Goal: Task Accomplishment & Management: Manage account settings

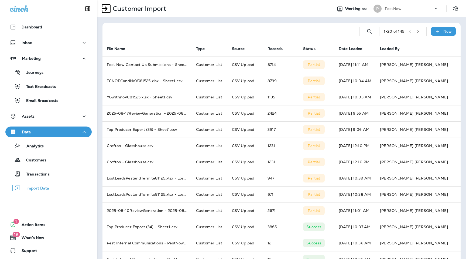
click at [311, 37] on div at bounding box center [231, 31] width 249 height 17
click at [441, 31] on icon at bounding box center [438, 31] width 6 height 5
click at [417, 46] on p "Customer list" at bounding box center [427, 45] width 25 height 4
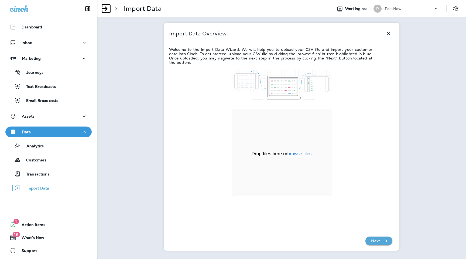
click at [304, 152] on button "browse files" at bounding box center [300, 153] width 24 height 5
click at [386, 240] on icon "button" at bounding box center [385, 240] width 4 height 3
click at [381, 241] on p "Next" at bounding box center [375, 240] width 13 height 9
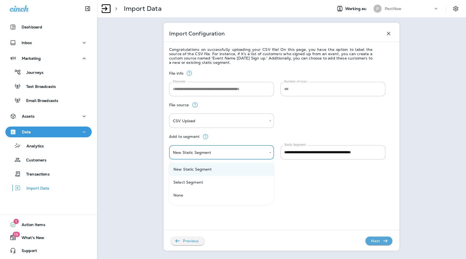
click at [256, 0] on body "**********" at bounding box center [233, 0] width 466 height 0
click at [249, 185] on li "Select Segment" at bounding box center [221, 181] width 105 height 13
type input "******"
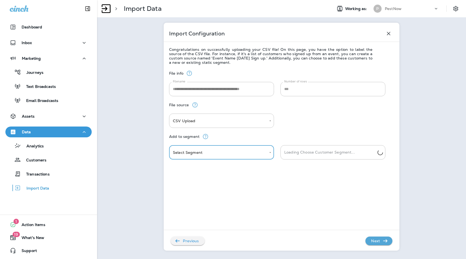
click at [324, 154] on input "Loading Choose Customer Segment..." at bounding box center [330, 151] width 95 height 9
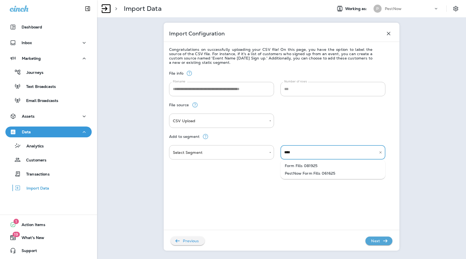
click at [313, 167] on li "Form Fills 081925" at bounding box center [333, 166] width 105 height 8
type input "**********"
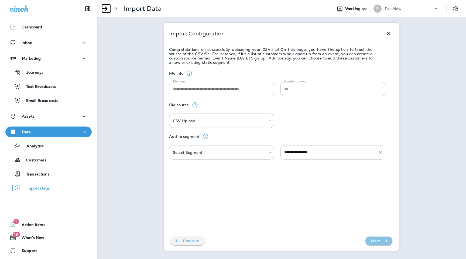
click at [377, 243] on p "Next" at bounding box center [375, 240] width 13 height 9
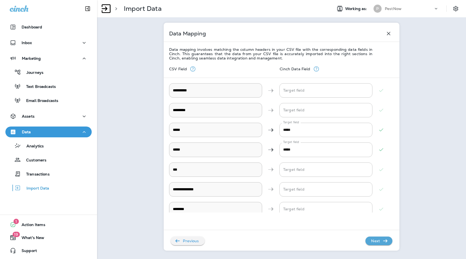
click at [377, 243] on p "Next" at bounding box center [375, 240] width 13 height 9
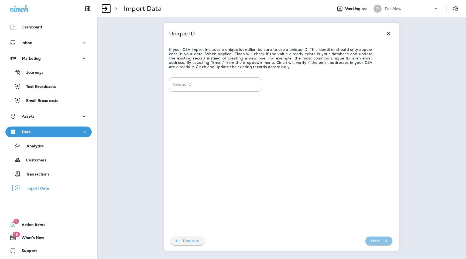
click at [377, 243] on p "Next" at bounding box center [375, 240] width 13 height 9
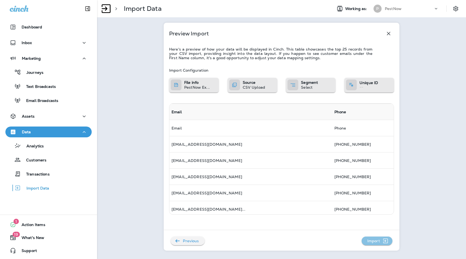
click at [381, 240] on p "Import" at bounding box center [373, 240] width 17 height 9
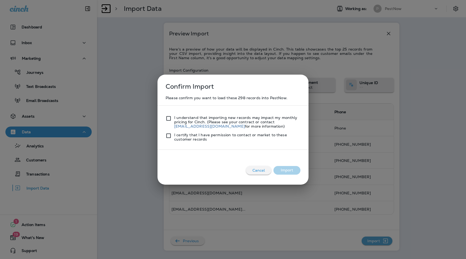
click at [164, 117] on div "Please confirm you want to load these 298 records into PestNow. I understand th…" at bounding box center [233, 118] width 140 height 51
click at [170, 139] on div at bounding box center [170, 137] width 9 height 9
click at [295, 166] on button "Import" at bounding box center [287, 170] width 27 height 9
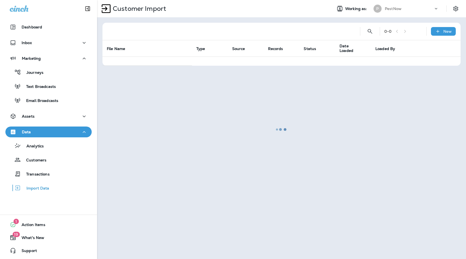
click at [440, 36] on div at bounding box center [282, 129] width 368 height 257
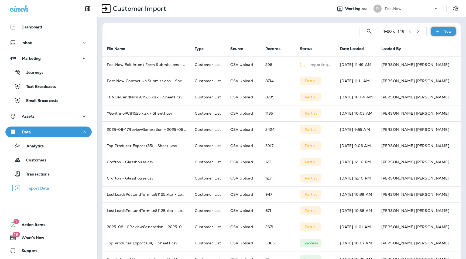
click at [440, 33] on icon at bounding box center [438, 31] width 6 height 5
click at [424, 49] on button "Customer list" at bounding box center [429, 45] width 54 height 13
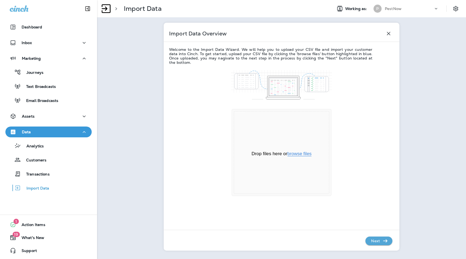
click at [308, 155] on button "browse files" at bounding box center [300, 153] width 24 height 5
click at [383, 240] on icon "button" at bounding box center [385, 240] width 4 height 3
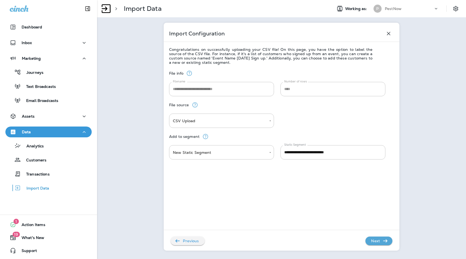
click at [254, 145] on div "Add to segment" at bounding box center [281, 136] width 225 height 17
click at [253, 0] on body "**********" at bounding box center [233, 0] width 466 height 0
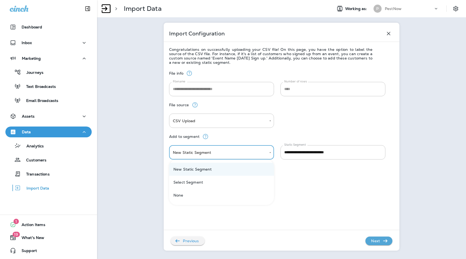
click at [246, 180] on li "Select Segment" at bounding box center [221, 181] width 105 height 13
type input "******"
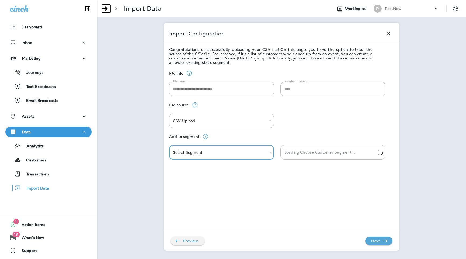
click at [339, 151] on input "Loading Choose Customer Segment..." at bounding box center [330, 151] width 95 height 9
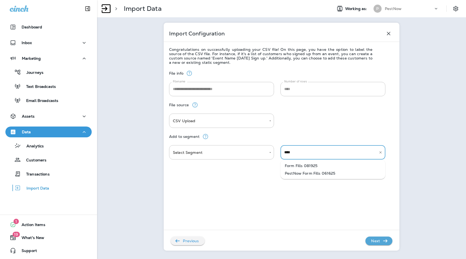
click at [336, 164] on li "Form Fills 081925" at bounding box center [333, 166] width 105 height 8
type input "**********"
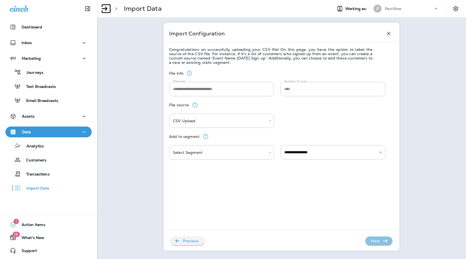
click at [382, 243] on icon "button" at bounding box center [385, 240] width 6 height 6
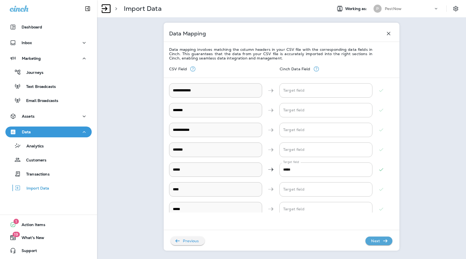
click at [374, 238] on p "Next" at bounding box center [375, 240] width 13 height 9
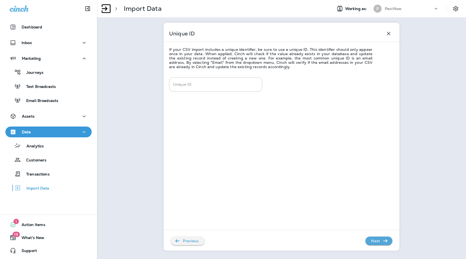
click at [374, 238] on p "Next" at bounding box center [375, 240] width 13 height 9
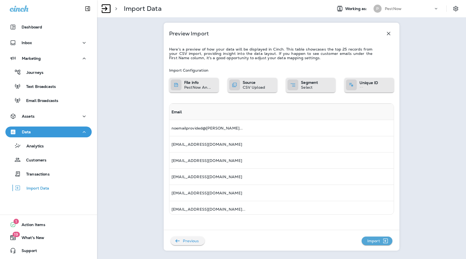
click at [375, 239] on p "Import" at bounding box center [373, 240] width 17 height 9
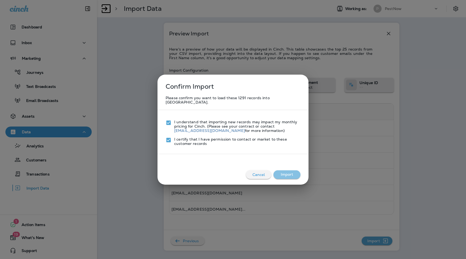
click at [294, 170] on button "Import" at bounding box center [287, 174] width 27 height 9
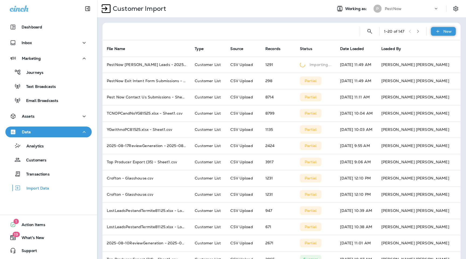
click at [440, 33] on icon at bounding box center [438, 31] width 6 height 5
click at [423, 49] on button "Customer list" at bounding box center [429, 45] width 54 height 13
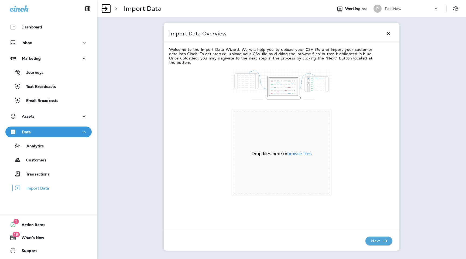
click at [295, 157] on div "Drop files here or browse files Powered by Uppy" at bounding box center [282, 152] width 96 height 83
click at [295, 154] on button "browse files" at bounding box center [300, 153] width 24 height 5
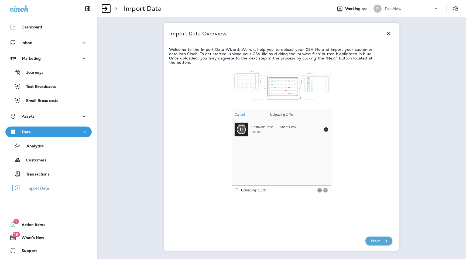
click at [383, 239] on icon "button" at bounding box center [385, 240] width 6 height 6
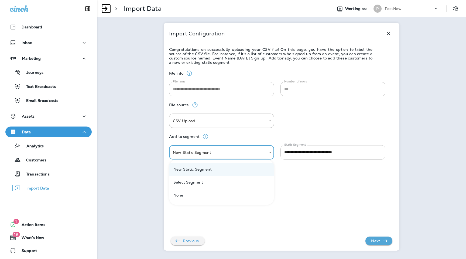
click at [247, 0] on body "**********" at bounding box center [233, 0] width 466 height 0
click at [240, 179] on li "Select Segment" at bounding box center [221, 181] width 105 height 13
type input "******"
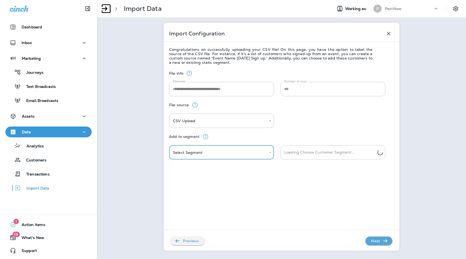
click at [320, 147] on div "Loading Choose Customer Segment..." at bounding box center [333, 152] width 105 height 14
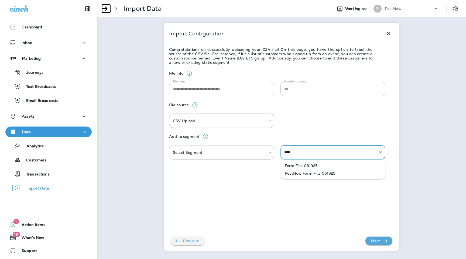
click at [322, 166] on li "Form Fills 081925" at bounding box center [333, 166] width 105 height 8
type input "**********"
click at [377, 237] on p "Next" at bounding box center [375, 240] width 13 height 9
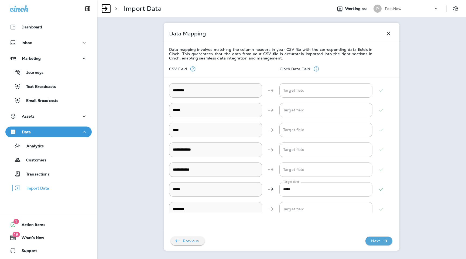
scroll to position [34, 0]
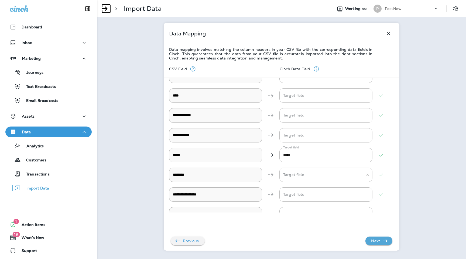
click at [329, 176] on input "Target field" at bounding box center [322, 174] width 80 height 9
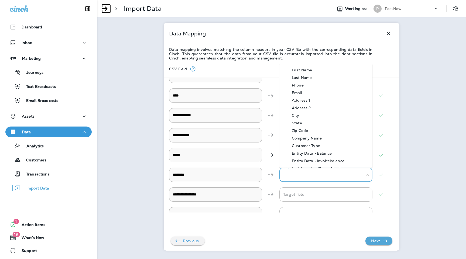
click at [323, 92] on li "Email" at bounding box center [326, 93] width 93 height 8
type input "*****"
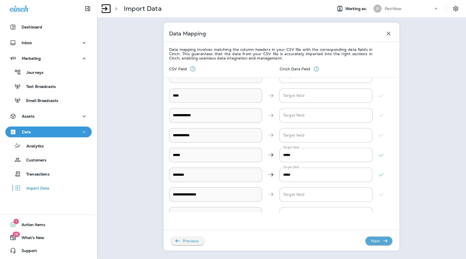
click at [379, 245] on div "**********" at bounding box center [281, 153] width 225 height 187
click at [384, 242] on icon "button" at bounding box center [385, 240] width 6 height 6
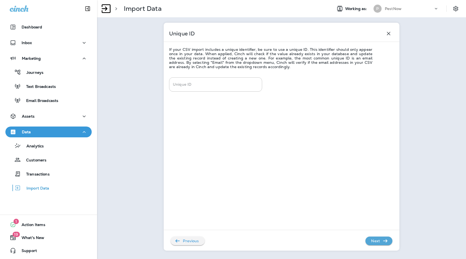
click at [384, 242] on icon "button" at bounding box center [385, 240] width 6 height 6
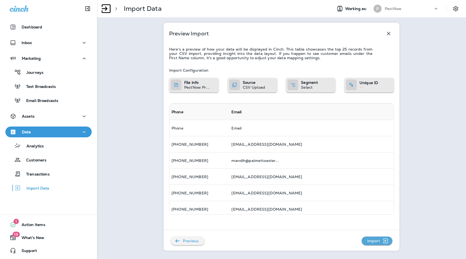
click at [384, 242] on icon "button" at bounding box center [385, 240] width 7 height 6
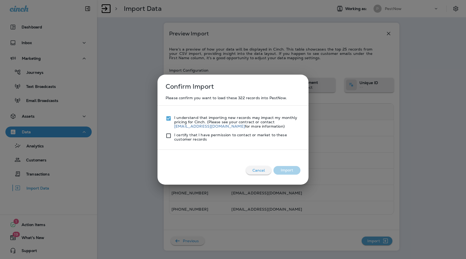
click at [172, 138] on div at bounding box center [170, 137] width 9 height 9
click at [295, 168] on button "Import" at bounding box center [287, 170] width 27 height 9
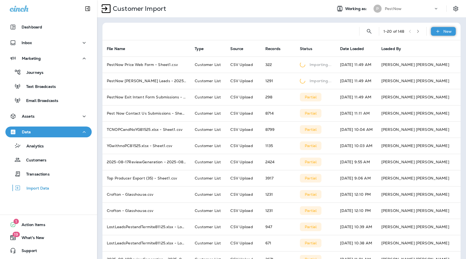
click at [443, 32] on div "New" at bounding box center [443, 31] width 25 height 9
click at [430, 45] on p "Customer list" at bounding box center [427, 45] width 25 height 4
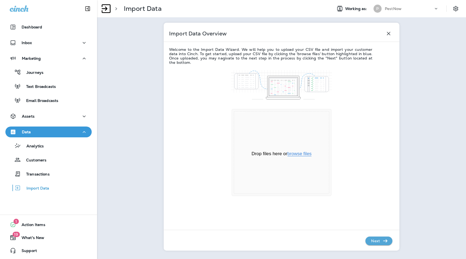
click at [301, 155] on button "browse files" at bounding box center [300, 153] width 24 height 5
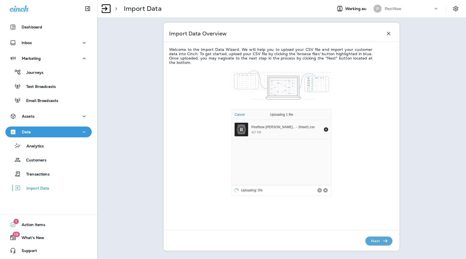
click at [388, 237] on icon "button" at bounding box center [385, 240] width 6 height 6
click at [387, 241] on icon "button" at bounding box center [385, 240] width 6 height 6
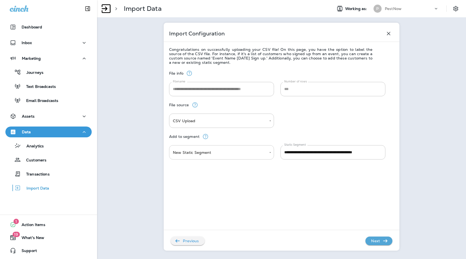
click at [257, 0] on body "**********" at bounding box center [233, 0] width 466 height 0
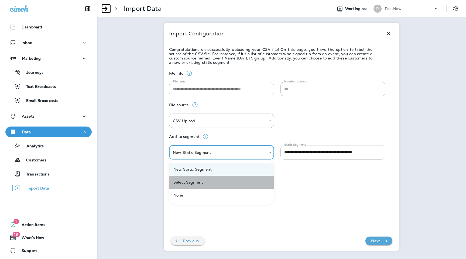
click at [249, 180] on li "Select Segment" at bounding box center [221, 181] width 105 height 13
type input "******"
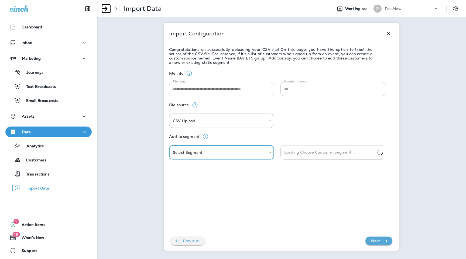
click at [317, 153] on input "Loading Choose Customer Segment..." at bounding box center [330, 151] width 95 height 9
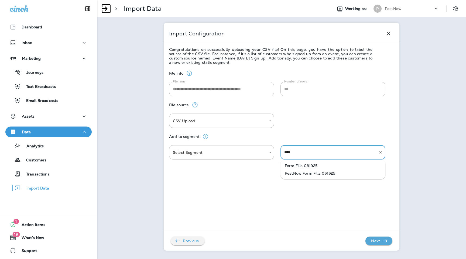
click at [318, 165] on li "Form Fills 081925" at bounding box center [333, 166] width 105 height 8
type input "**********"
click at [383, 236] on div "Previous Next" at bounding box center [278, 238] width 229 height 14
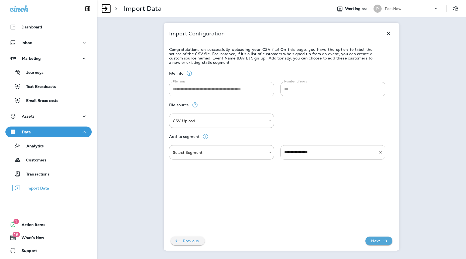
click at [383, 237] on icon "button" at bounding box center [385, 240] width 6 height 6
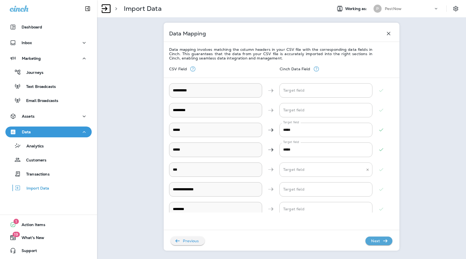
scroll to position [164, 0]
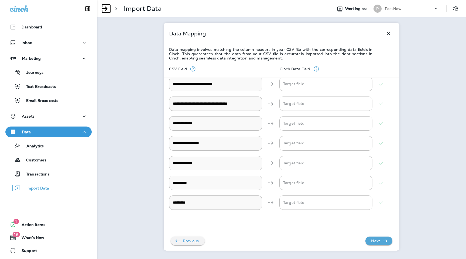
click at [382, 246] on div "**********" at bounding box center [281, 153] width 225 height 187
click at [382, 242] on icon "button" at bounding box center [385, 240] width 6 height 6
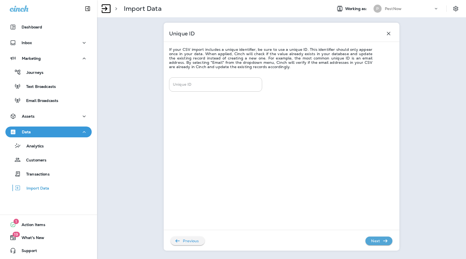
click at [382, 242] on icon "button" at bounding box center [385, 240] width 6 height 6
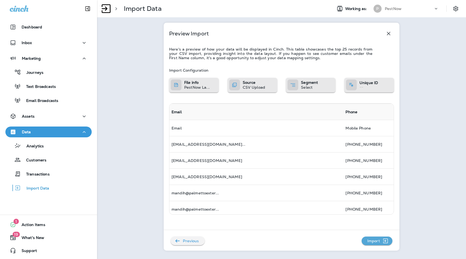
click at [386, 240] on icon "button" at bounding box center [385, 240] width 7 height 6
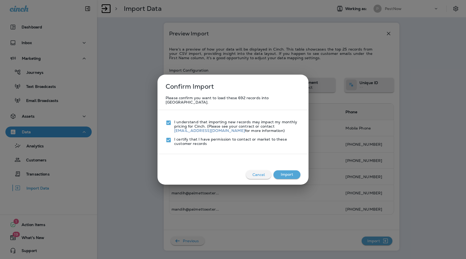
click at [292, 170] on button "Import" at bounding box center [287, 174] width 27 height 9
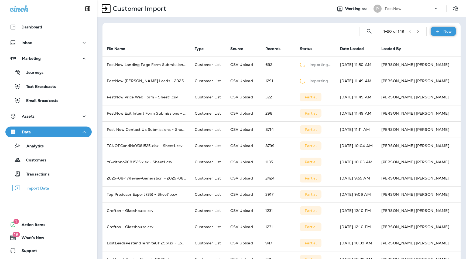
click at [437, 31] on icon at bounding box center [437, 31] width 3 height 3
click at [426, 45] on p "Customer list" at bounding box center [427, 45] width 25 height 4
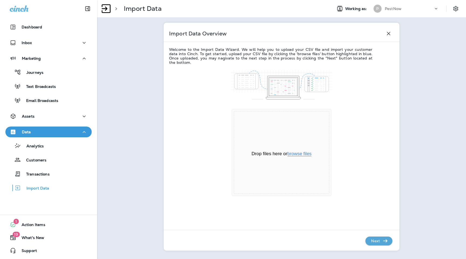
click at [296, 155] on button "browse files" at bounding box center [300, 153] width 24 height 5
click at [387, 242] on icon "button" at bounding box center [385, 240] width 6 height 6
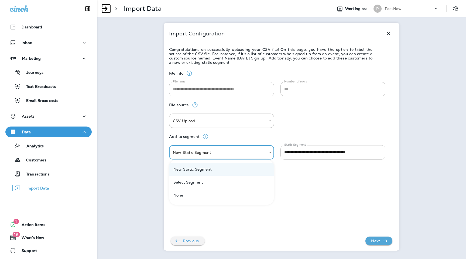
click at [243, 0] on body "**********" at bounding box center [233, 0] width 466 height 0
click at [247, 185] on li "Select Segment" at bounding box center [221, 181] width 105 height 13
type input "******"
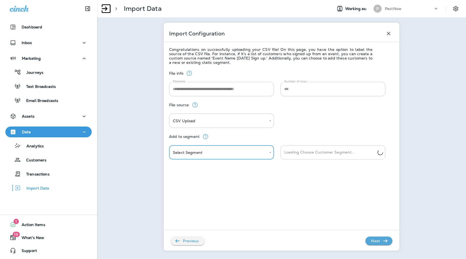
click at [334, 151] on input "Loading Choose Customer Segment..." at bounding box center [330, 151] width 95 height 9
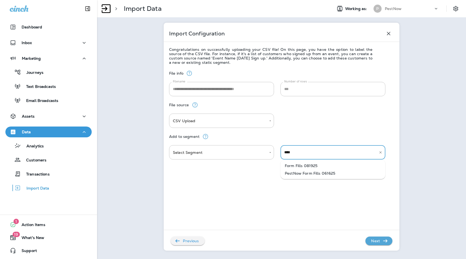
click at [329, 166] on li "Form Fills 081925" at bounding box center [333, 166] width 105 height 8
type input "**********"
click at [379, 241] on p "Next" at bounding box center [375, 240] width 13 height 9
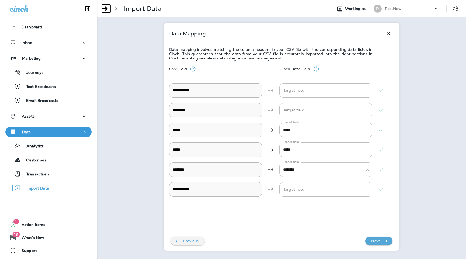
click at [364, 171] on div "******** Target field" at bounding box center [326, 169] width 93 height 14
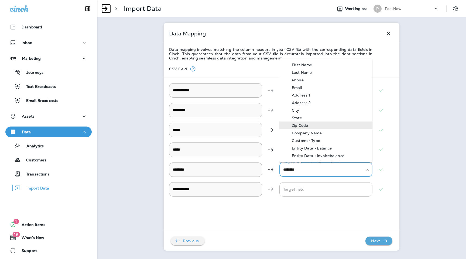
click at [367, 170] on icon "Clear" at bounding box center [368, 169] width 2 height 2
click at [379, 241] on p "Next" at bounding box center [375, 240] width 13 height 9
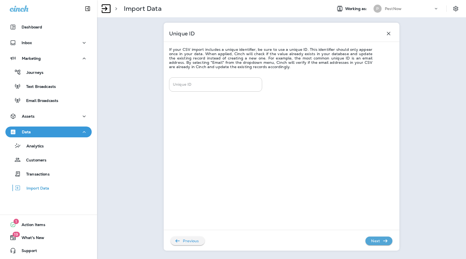
click at [379, 241] on p "Next" at bounding box center [375, 240] width 13 height 9
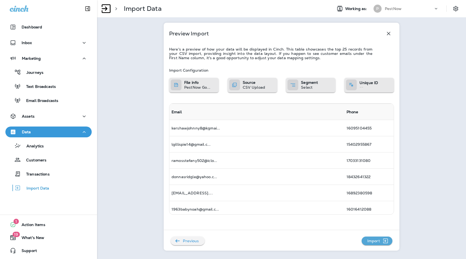
click at [381, 240] on p "Import" at bounding box center [373, 240] width 17 height 9
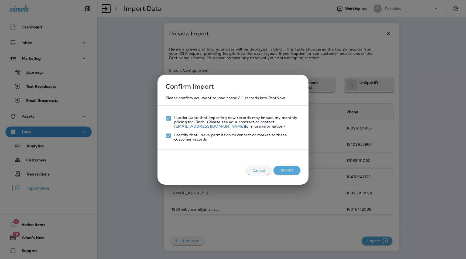
click at [289, 169] on button "Import" at bounding box center [287, 170] width 27 height 9
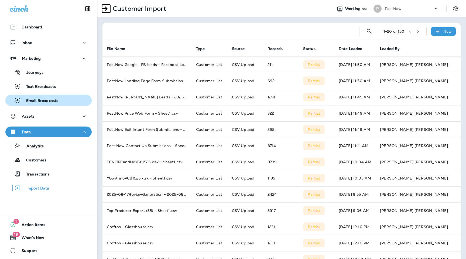
click at [41, 101] on p "Email Broadcasts" at bounding box center [40, 100] width 38 height 5
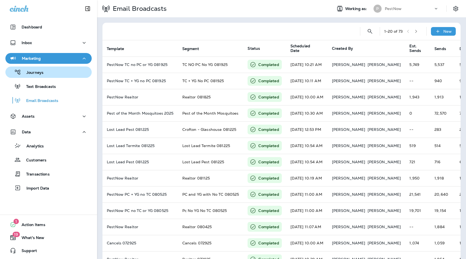
click at [66, 73] on div "Journeys" at bounding box center [49, 72] width 82 height 8
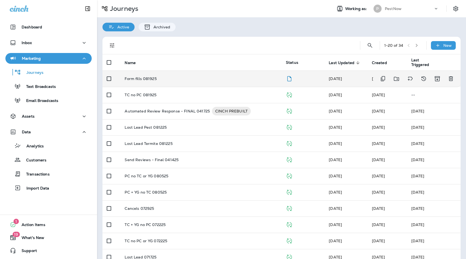
click at [140, 76] on td "Form fills 081925" at bounding box center [200, 78] width 161 height 16
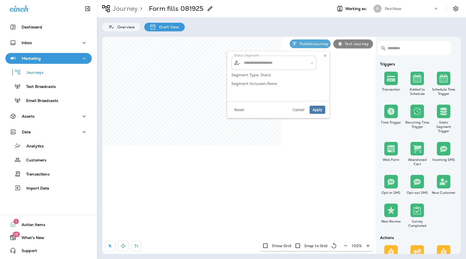
type input "**********"
click at [307, 62] on icon "Clear" at bounding box center [308, 63] width 4 height 4
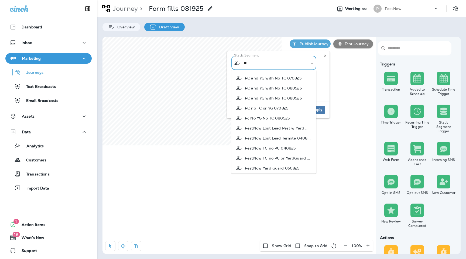
scroll to position [61, 0]
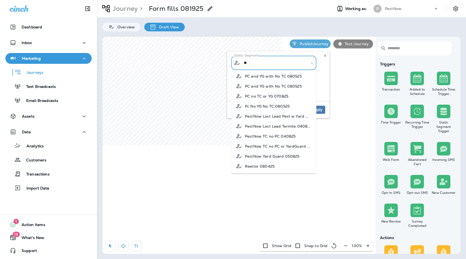
click at [263, 63] on input "**" at bounding box center [274, 62] width 63 height 9
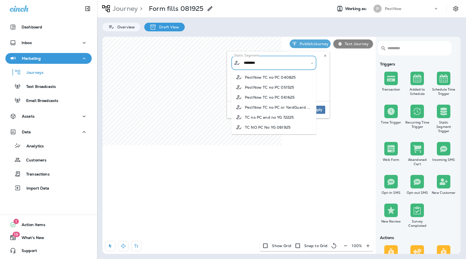
click at [284, 128] on span "TC NO PC No YG 081925" at bounding box center [268, 127] width 46 height 4
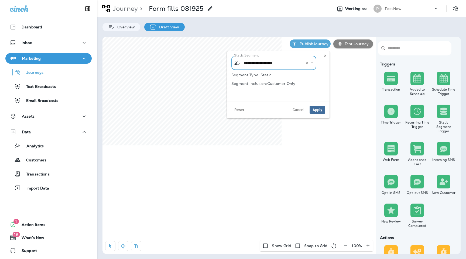
type input "**********"
click at [310, 109] on button "Apply" at bounding box center [318, 110] width 16 height 8
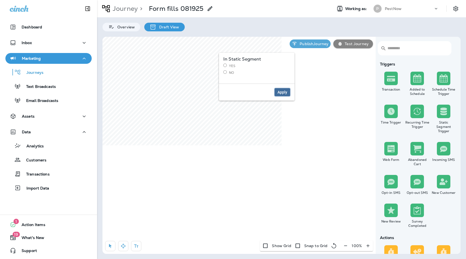
click at [282, 93] on span "Apply" at bounding box center [283, 92] width 10 height 4
click at [166, 74] on label "No" at bounding box center [193, 73] width 67 height 5
click at [215, 91] on span "Apply" at bounding box center [219, 93] width 10 height 4
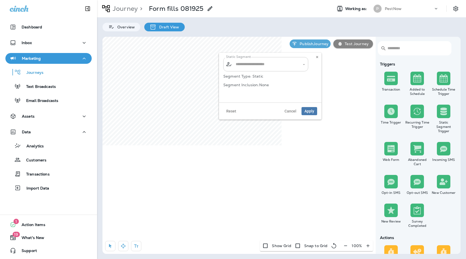
type input "**********"
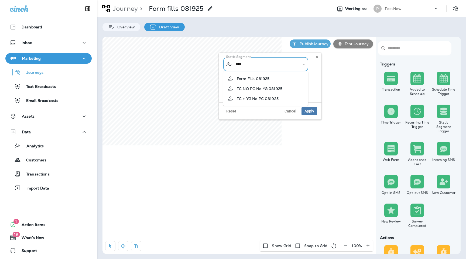
click at [280, 96] on li "TC + YG No PC 081925" at bounding box center [265, 98] width 85 height 10
type input "**********"
click at [313, 112] on span "Apply" at bounding box center [310, 111] width 10 height 4
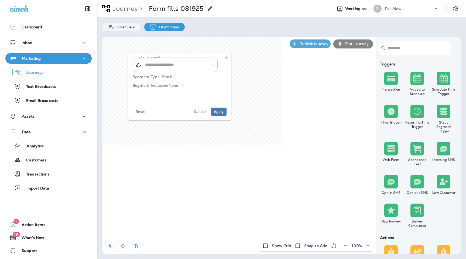
type input "**********"
click at [206, 65] on button "Clear" at bounding box center [209, 65] width 6 height 6
type input "*"
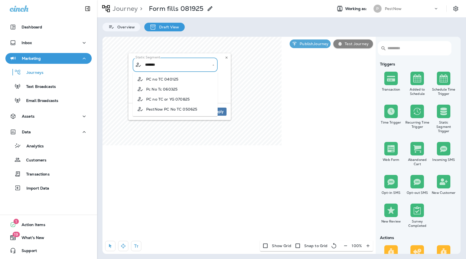
type input "********"
click at [185, 65] on input "********" at bounding box center [175, 64] width 63 height 9
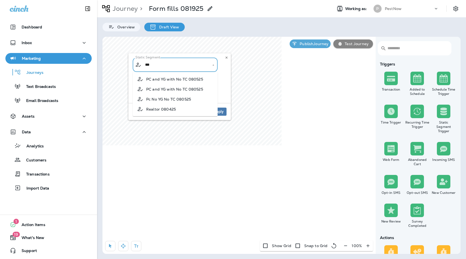
click at [182, 99] on span "Pc No YG No TC 080525" at bounding box center [168, 99] width 45 height 4
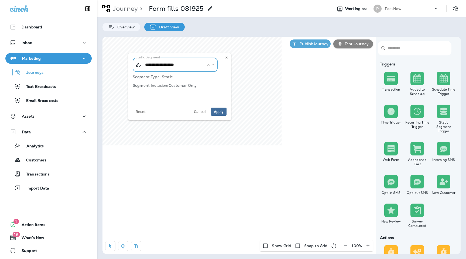
type input "**********"
click at [223, 113] on span "Apply" at bounding box center [219, 112] width 10 height 4
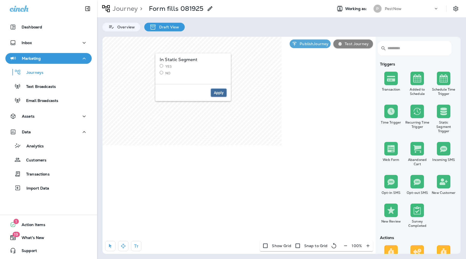
click at [218, 89] on button "Apply" at bounding box center [219, 93] width 16 height 8
click at [269, 93] on span "Apply" at bounding box center [265, 93] width 10 height 4
type input "**********"
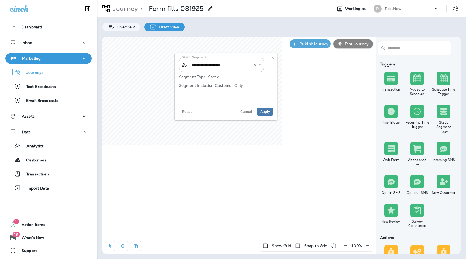
click at [255, 65] on icon "Clear" at bounding box center [255, 65] width 4 height 4
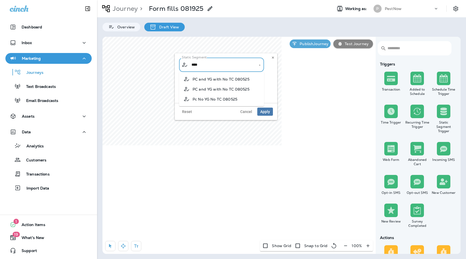
click at [225, 87] on span "PC and YG with No TC 080525" at bounding box center [221, 89] width 57 height 4
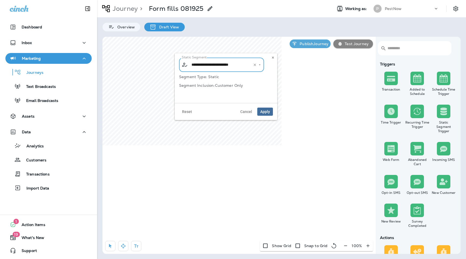
type input "**********"
click at [272, 113] on button "Apply" at bounding box center [265, 111] width 16 height 8
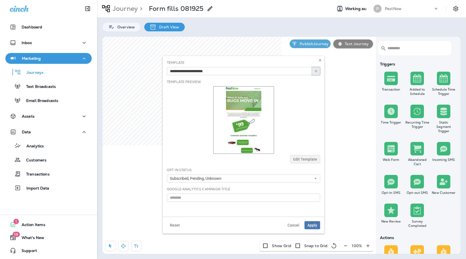
click at [315, 71] on icon "button" at bounding box center [316, 71] width 4 height 4
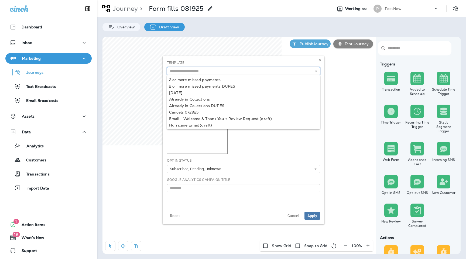
click at [271, 69] on input "text" at bounding box center [243, 71] width 153 height 8
type input "**********"
click at [206, 86] on div "**********" at bounding box center [244, 131] width 162 height 151
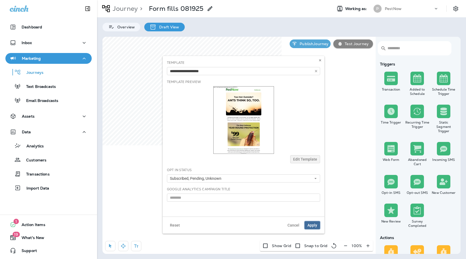
click at [314, 227] on button "Apply" at bounding box center [313, 225] width 16 height 8
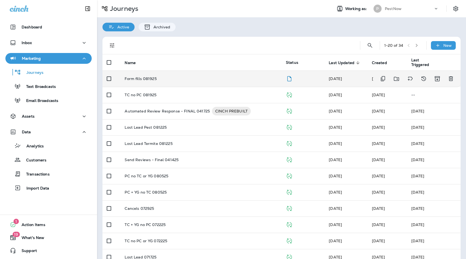
click at [138, 76] on p "Form fills 081925" at bounding box center [141, 78] width 32 height 4
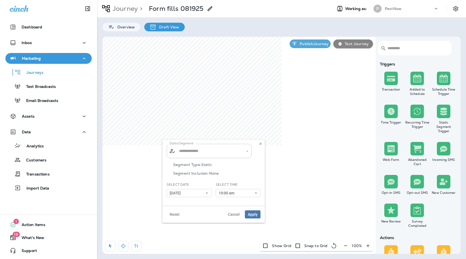
type input "**********"
click at [244, 151] on icon "Clear" at bounding box center [243, 151] width 4 height 4
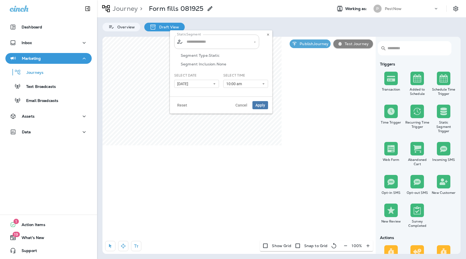
type input "**********"
click at [251, 42] on icon "Clear" at bounding box center [250, 42] width 4 height 4
click at [223, 54] on li "Form Fills 081925" at bounding box center [216, 56] width 85 height 10
type input "**********"
click at [209, 81] on button "[DATE]" at bounding box center [196, 84] width 45 height 8
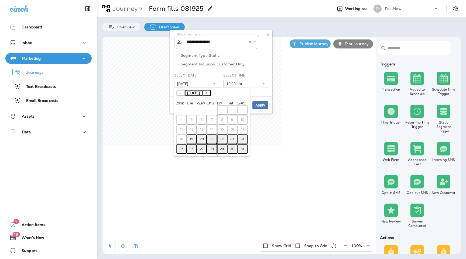
click at [193, 140] on button "19" at bounding box center [192, 139] width 10 height 10
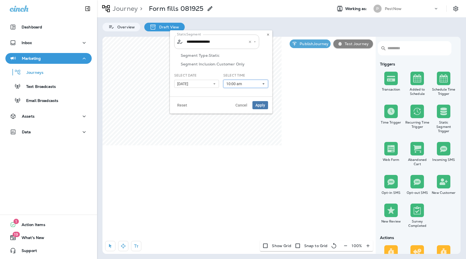
click at [255, 85] on button "10:00 am" at bounding box center [245, 84] width 45 height 8
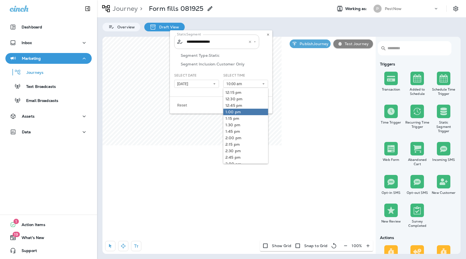
click at [241, 112] on link "1:00 pm" at bounding box center [245, 111] width 45 height 6
click at [266, 67] on div "Segment Type: Static Segment Inclusion: Customer Only" at bounding box center [221, 63] width 94 height 20
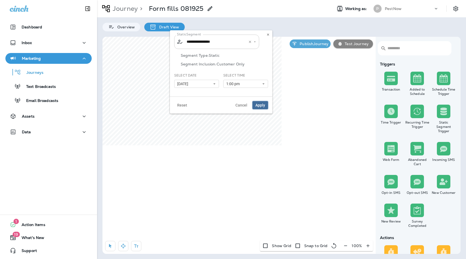
click at [266, 103] on button "Apply" at bounding box center [261, 105] width 16 height 8
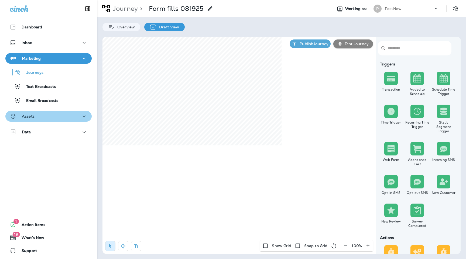
click at [36, 118] on div "Assets" at bounding box center [49, 116] width 78 height 7
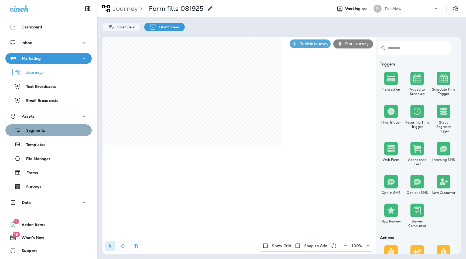
click at [44, 133] on p "Segments" at bounding box center [33, 130] width 24 height 5
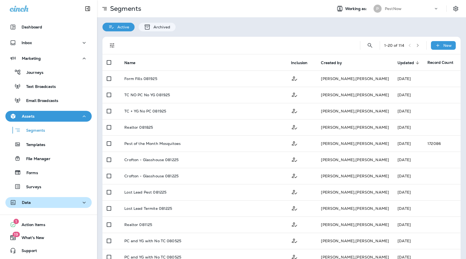
click at [46, 199] on div "Data" at bounding box center [49, 202] width 78 height 7
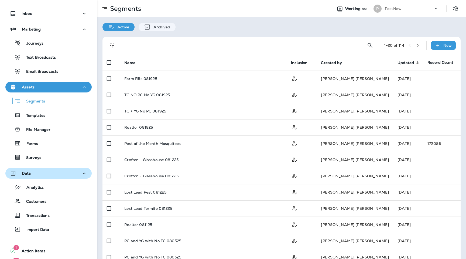
scroll to position [55, 0]
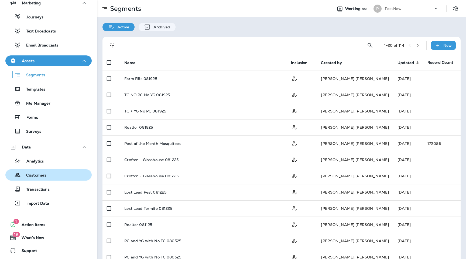
click at [45, 172] on div "Customers" at bounding box center [27, 175] width 39 height 8
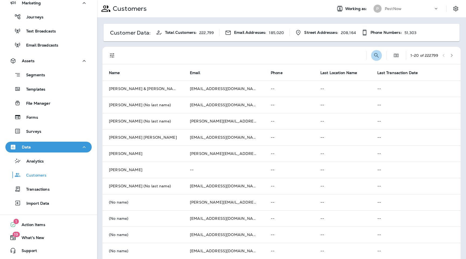
click at [375, 55] on icon "Search Customers" at bounding box center [377, 55] width 6 height 6
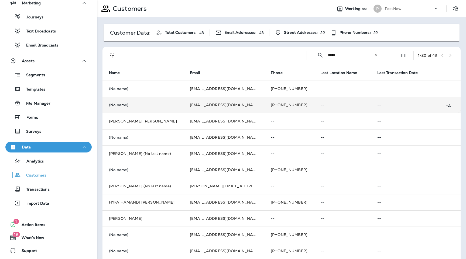
type input "*****"
click at [227, 107] on td "mandih@palmettoexterminators.net" at bounding box center [224, 105] width 81 height 16
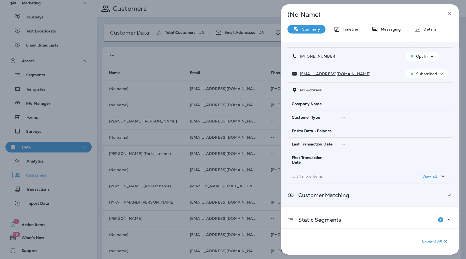
click at [348, 186] on div "Customer Matching" at bounding box center [370, 195] width 178 height 22
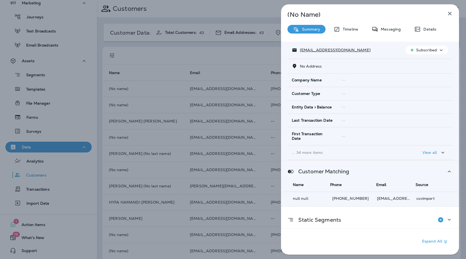
scroll to position [49, 0]
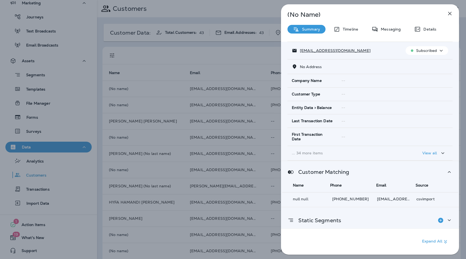
click at [372, 215] on div "Static Segments" at bounding box center [370, 220] width 165 height 11
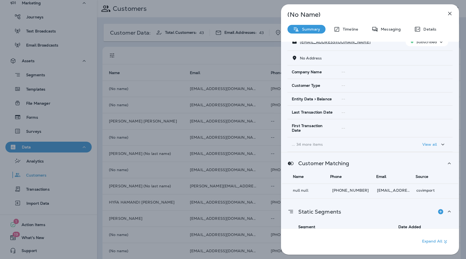
scroll to position [73, 0]
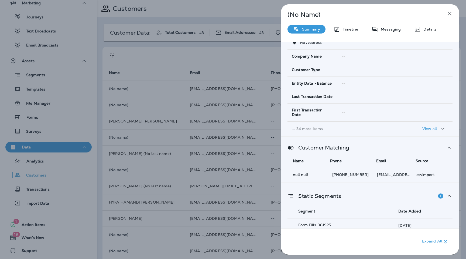
click at [450, 14] on icon "button" at bounding box center [451, 14] width 4 height 4
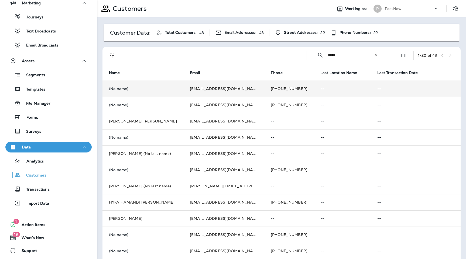
click at [213, 86] on td "mandih@palmettoexterminators.net" at bounding box center [224, 88] width 81 height 16
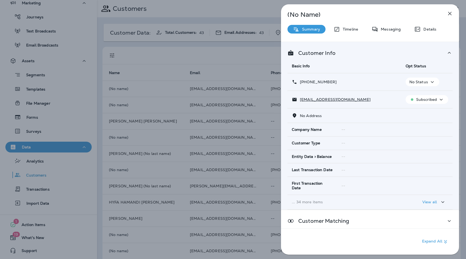
scroll to position [26, 0]
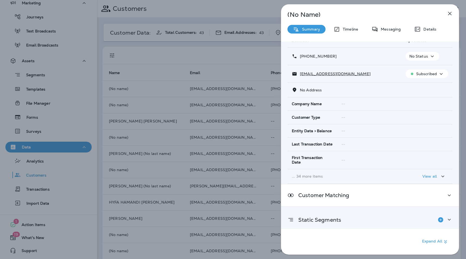
click at [346, 214] on div "Static Segments" at bounding box center [370, 219] width 165 height 11
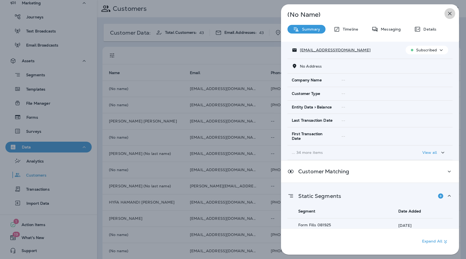
click at [449, 13] on icon "button" at bounding box center [450, 13] width 6 height 6
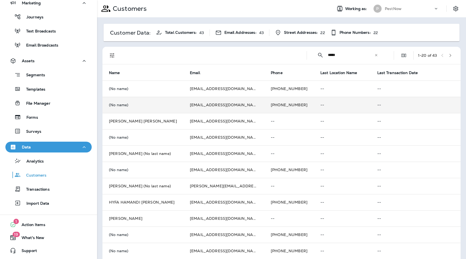
click at [209, 107] on td "mandih@palmettoexterminators.net" at bounding box center [224, 105] width 81 height 16
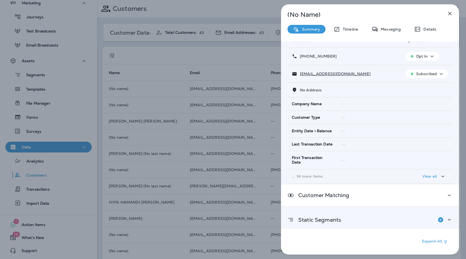
click at [353, 214] on div "Static Segments" at bounding box center [370, 219] width 165 height 11
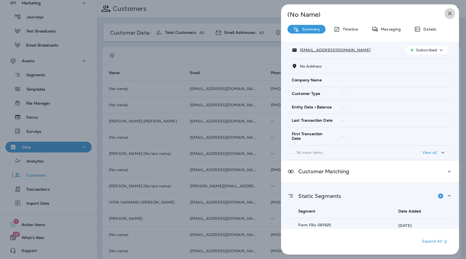
click at [448, 15] on icon "button" at bounding box center [450, 13] width 6 height 6
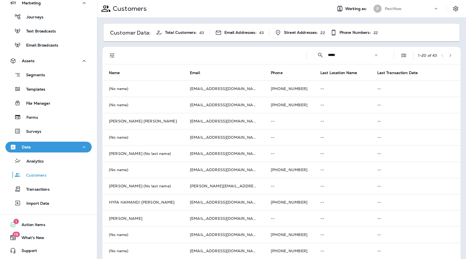
click at [206, 47] on div at bounding box center [212, 55] width 181 height 17
click at [376, 57] on icon at bounding box center [377, 55] width 4 height 4
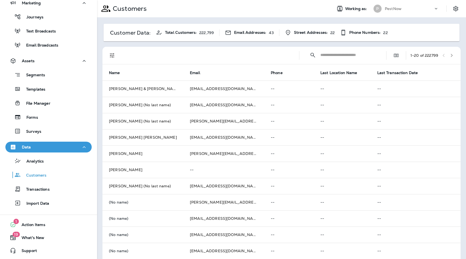
click at [234, 44] on div "Customer Data: Total Customers: 222,799 Email Addresses: 43 Street Addresses: 2…" at bounding box center [281, 213] width 369 height 393
click at [133, 45] on div "Customer Data: Total Customers: 222,799 Email Addresses: 43 Street Addresses: 2…" at bounding box center [281, 213] width 369 height 393
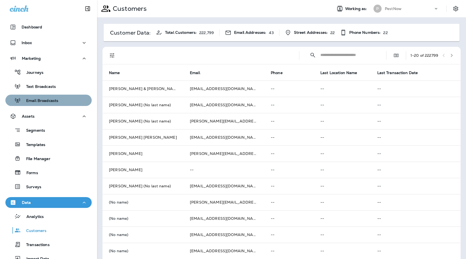
click at [47, 104] on div "Email Broadcasts" at bounding box center [33, 100] width 51 height 8
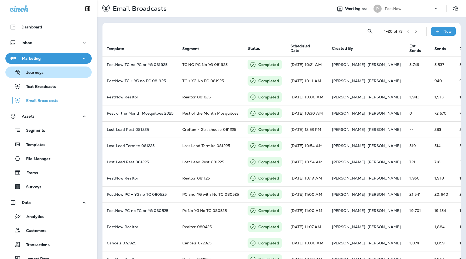
click at [52, 67] on button "Journeys" at bounding box center [48, 71] width 86 height 11
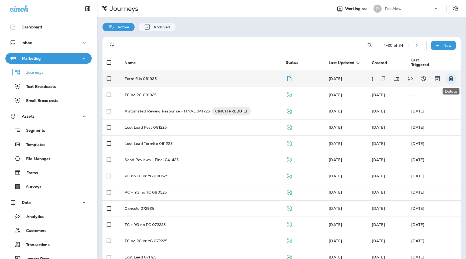
click at [452, 80] on icon "Delete" at bounding box center [451, 78] width 6 height 6
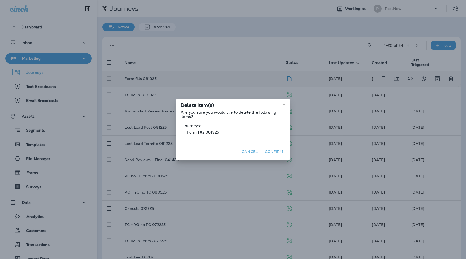
click at [271, 151] on button "Confirm" at bounding box center [274, 151] width 23 height 8
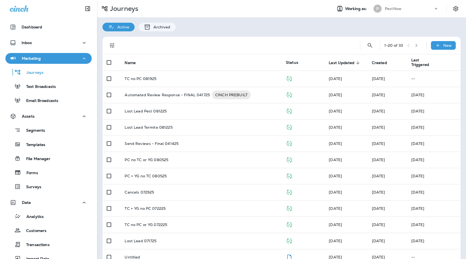
click at [417, 8] on div "PestNow" at bounding box center [409, 9] width 49 height 8
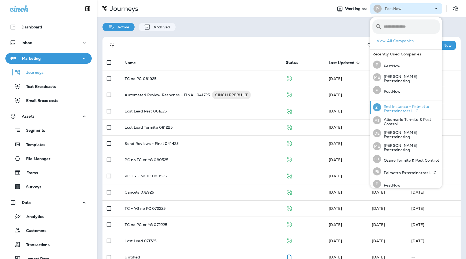
click at [407, 109] on p "2nd Instance - Palmetto Exterminators LLC" at bounding box center [410, 108] width 59 height 9
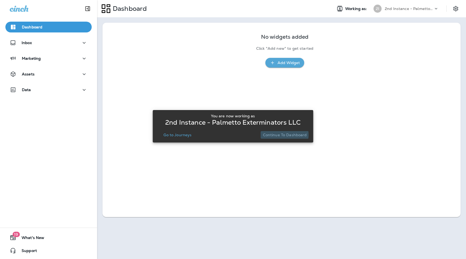
click at [284, 134] on p "Continue to Dashboard" at bounding box center [285, 135] width 44 height 4
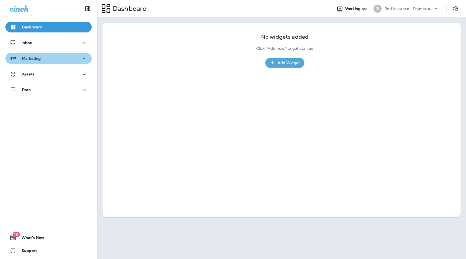
click at [49, 58] on div "Marketing" at bounding box center [49, 58] width 78 height 7
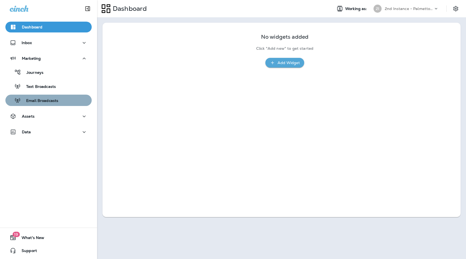
click at [50, 101] on p "Email Broadcasts" at bounding box center [40, 100] width 38 height 5
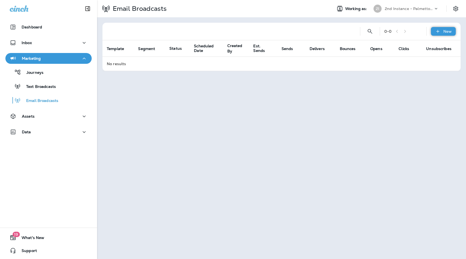
click at [442, 31] on div "New" at bounding box center [443, 31] width 25 height 9
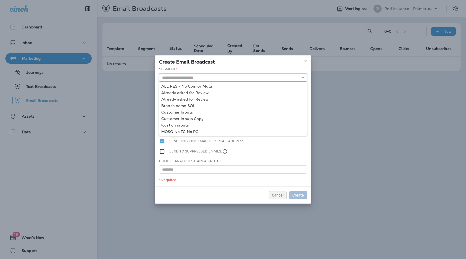
click at [236, 78] on input "text" at bounding box center [233, 77] width 148 height 8
type input "********"
click at [176, 131] on div "Segment * ******** MOSQ No TC No PC PC & MOSQ No TC PC & MOSQ NO TC - SQL Input…" at bounding box center [233, 127] width 157 height 120
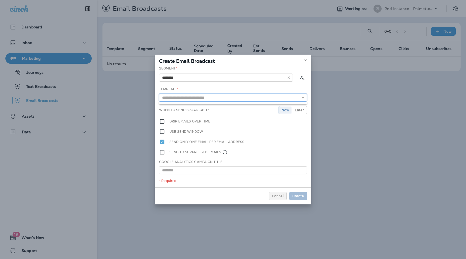
click at [218, 96] on input "text" at bounding box center [233, 97] width 148 height 8
click at [307, 60] on icon at bounding box center [305, 60] width 3 height 3
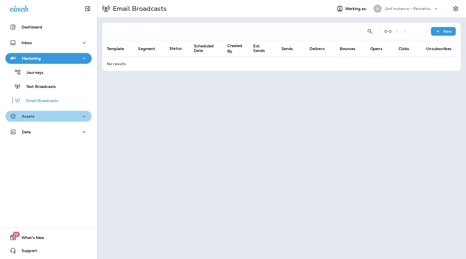
click at [41, 119] on div "Assets" at bounding box center [49, 116] width 78 height 7
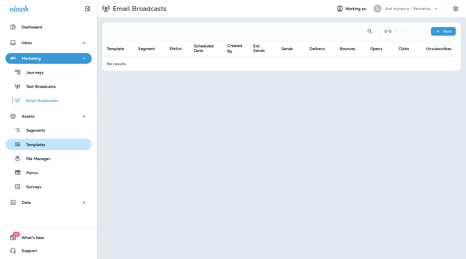
click at [37, 145] on p "Templates" at bounding box center [33, 144] width 25 height 5
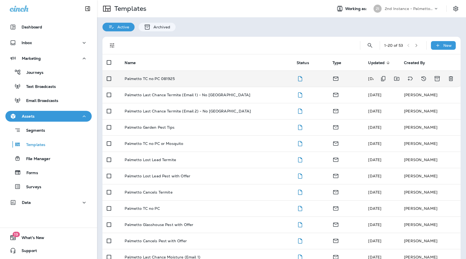
click at [171, 84] on td "Palmetto TC no PC 081925" at bounding box center [206, 78] width 172 height 16
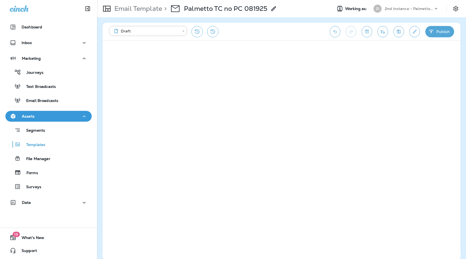
click at [440, 29] on button "Publish" at bounding box center [440, 31] width 29 height 11
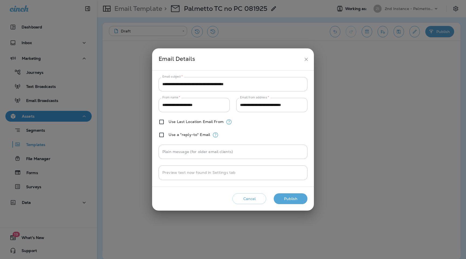
click at [295, 197] on button "Publish" at bounding box center [291, 198] width 34 height 11
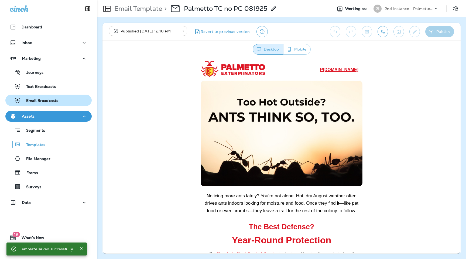
click at [42, 99] on p "Email Broadcasts" at bounding box center [40, 100] width 38 height 5
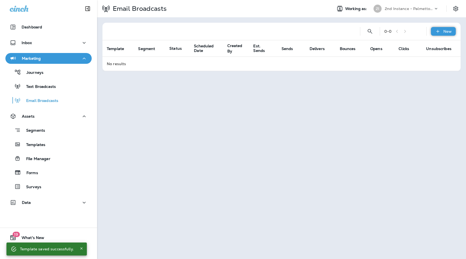
click at [436, 35] on div "New" at bounding box center [443, 31] width 25 height 9
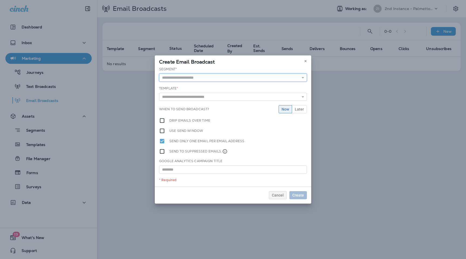
click at [224, 79] on input "text" at bounding box center [233, 77] width 148 height 8
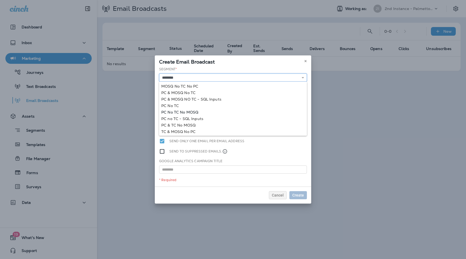
scroll to position [13, 0]
type input "********"
click at [175, 124] on div "Segment * ******** MOSQ No TC No PC PC & MOSQ No TC PC & MOSQ NO TC - SQL Input…" at bounding box center [233, 127] width 157 height 120
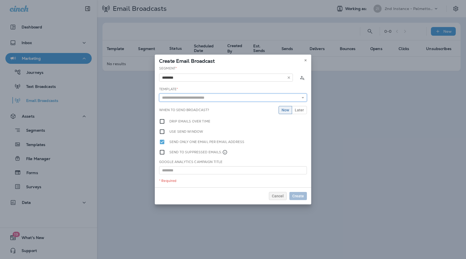
click at [208, 98] on input "text" at bounding box center [233, 97] width 148 height 8
type input "**********"
click at [215, 107] on div "**********" at bounding box center [233, 126] width 157 height 121
click at [300, 110] on span "Later" at bounding box center [299, 110] width 9 height 4
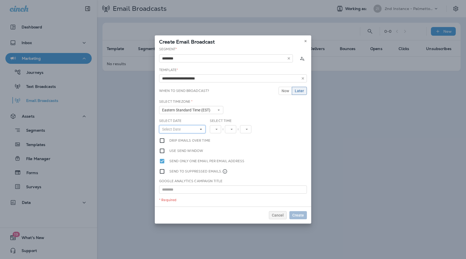
click at [175, 131] on button "Select Date" at bounding box center [182, 129] width 46 height 8
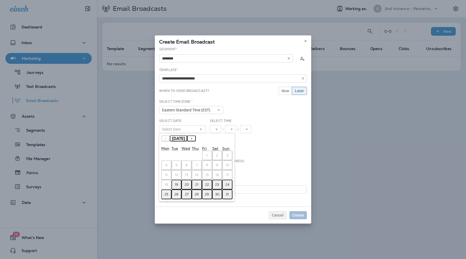
click at [189, 185] on button "20" at bounding box center [187, 184] width 10 height 10
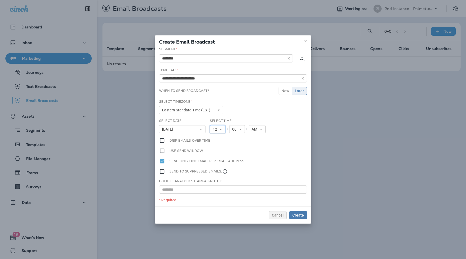
click at [219, 128] on icon at bounding box center [220, 128] width 3 height 3
click at [216, 198] on link "10" at bounding box center [218, 196] width 16 height 6
click at [299, 217] on button "Create" at bounding box center [299, 215] width 18 height 8
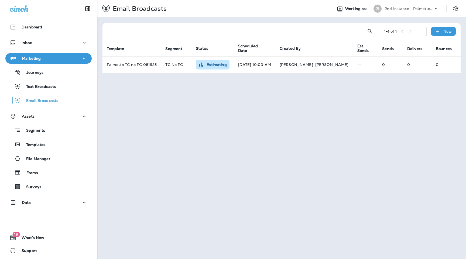
click at [417, 15] on div "Email Broadcasts Working as: 2I 2nd Instance - Palmetto Exterminators LLC" at bounding box center [281, 8] width 369 height 17
click at [417, 11] on div "2nd Instance - Palmetto Exterminators LLC" at bounding box center [409, 9] width 49 height 8
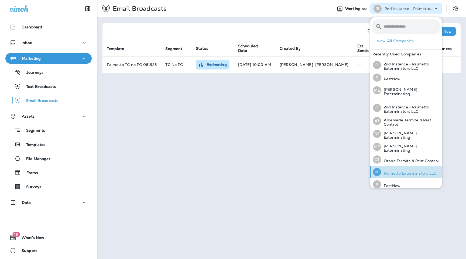
click at [398, 172] on p "Palmetto Exterminators LLC" at bounding box center [409, 173] width 56 height 4
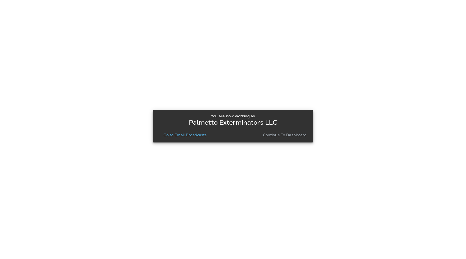
click at [283, 136] on p "Continue to Dashboard" at bounding box center [285, 135] width 44 height 4
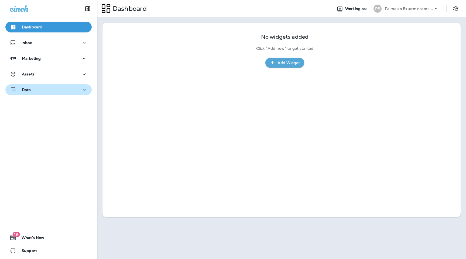
click at [35, 90] on div "Data" at bounding box center [49, 89] width 78 height 7
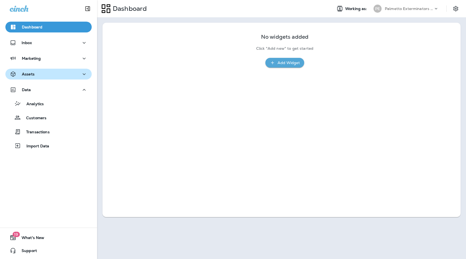
click at [44, 76] on div "Assets" at bounding box center [49, 74] width 78 height 7
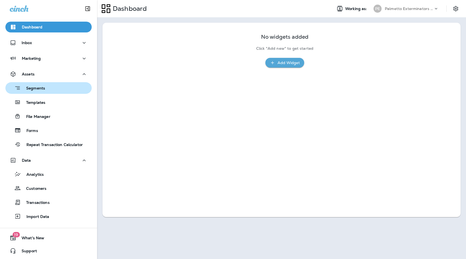
click at [44, 87] on p "Segments" at bounding box center [33, 88] width 24 height 5
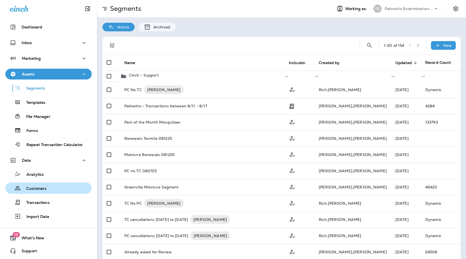
click at [49, 185] on div "Customers" at bounding box center [49, 188] width 82 height 8
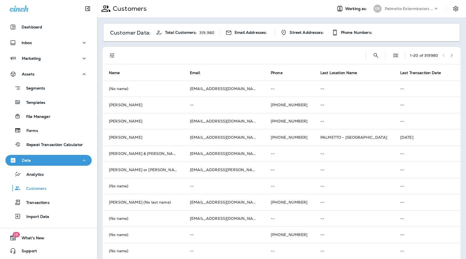
click at [383, 56] on div "1 - 20 of 319980" at bounding box center [283, 55] width 352 height 17
click at [374, 56] on icon "Search Customers" at bounding box center [376, 55] width 5 height 5
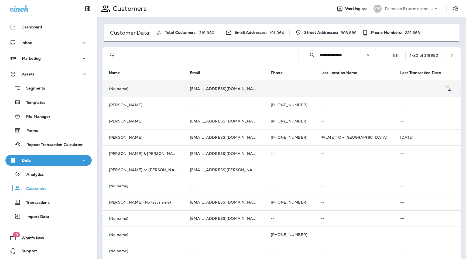
type input "**********"
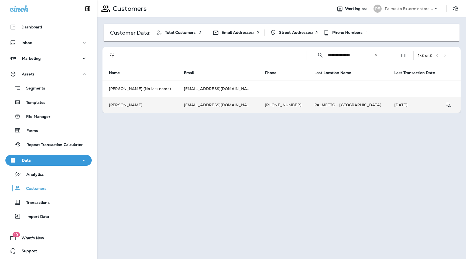
click at [169, 104] on td "Gary Ezzo" at bounding box center [140, 105] width 75 height 16
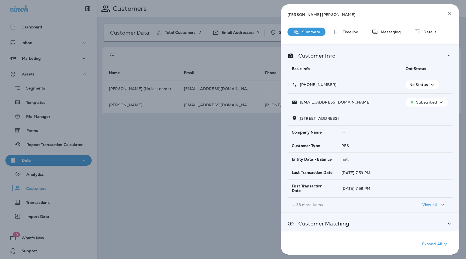
scroll to position [48, 0]
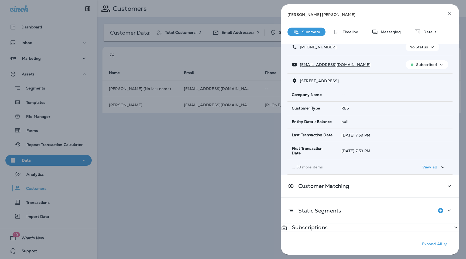
click at [369, 224] on div "Subscriptions" at bounding box center [370, 227] width 178 height 7
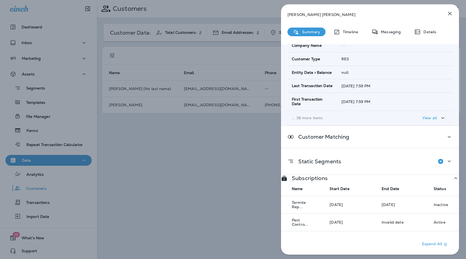
scroll to position [92, 0]
click at [449, 13] on icon "button" at bounding box center [450, 13] width 6 height 6
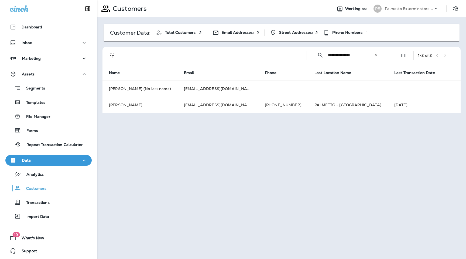
click at [178, 87] on td "amezzo@gfius.org" at bounding box center [218, 88] width 81 height 16
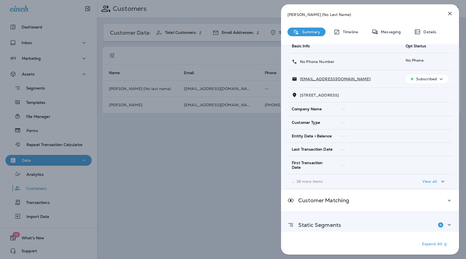
click at [354, 219] on div "Static Segments" at bounding box center [370, 224] width 165 height 11
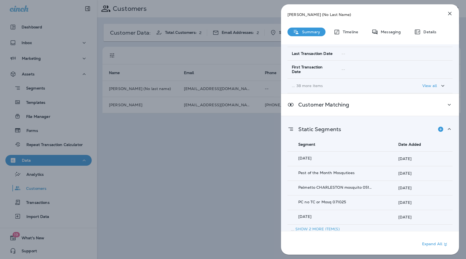
click at [323, 226] on p "Show 2 more item(s)" at bounding box center [318, 228] width 45 height 5
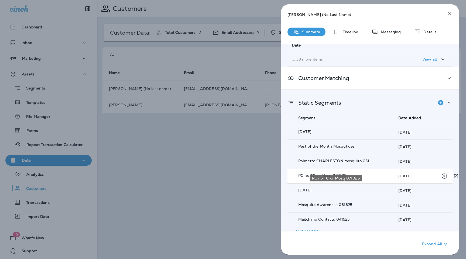
scroll to position [147, 0]
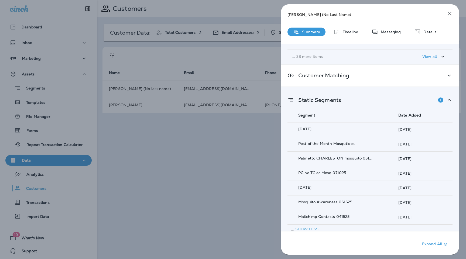
click at [451, 13] on icon "button" at bounding box center [450, 13] width 6 height 6
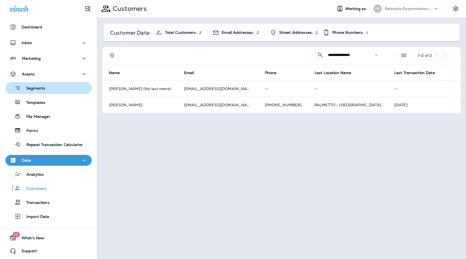
click at [46, 88] on div "Segments" at bounding box center [49, 88] width 82 height 8
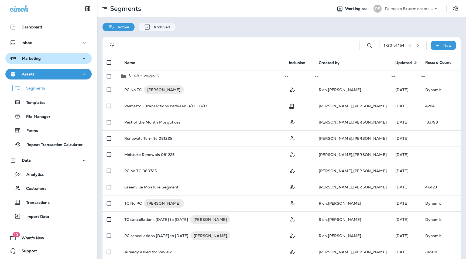
click at [43, 58] on div "Marketing" at bounding box center [49, 58] width 78 height 7
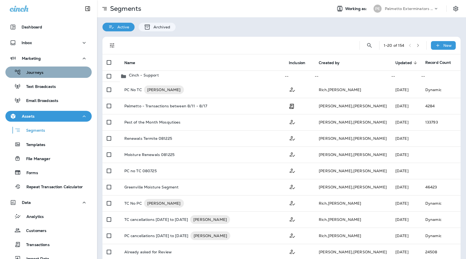
click at [43, 73] on div "Journeys" at bounding box center [49, 72] width 82 height 8
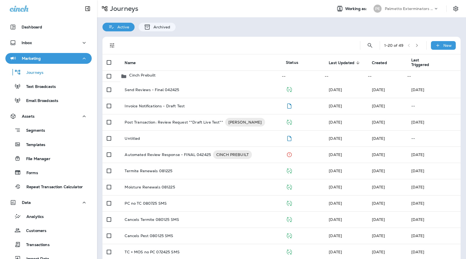
click at [365, 49] on div "1 - 20 of 49 New" at bounding box center [283, 45] width 352 height 17
click at [367, 46] on icon "Search Journeys" at bounding box center [370, 45] width 6 height 6
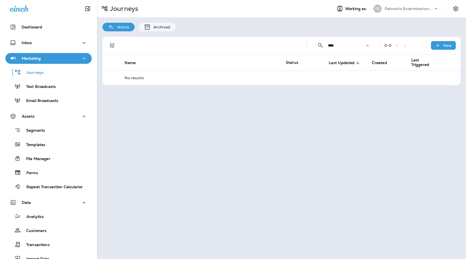
click at [335, 51] on input "****" at bounding box center [347, 45] width 38 height 14
click at [338, 46] on input "****" at bounding box center [347, 45] width 38 height 14
paste input "**********"
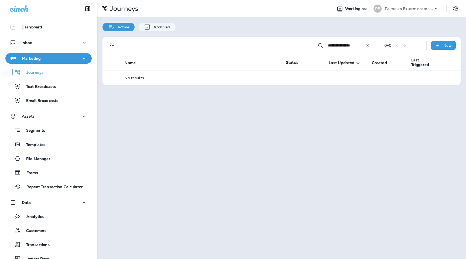
type input "**********"
click at [46, 230] on p "Customers" at bounding box center [34, 230] width 26 height 5
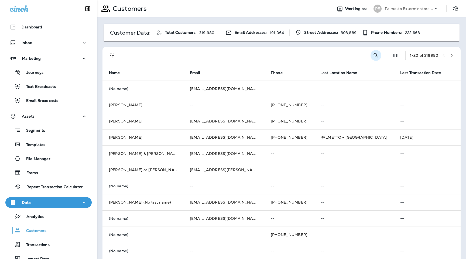
click at [373, 57] on icon "Search Customers" at bounding box center [376, 55] width 6 height 6
type input "**********"
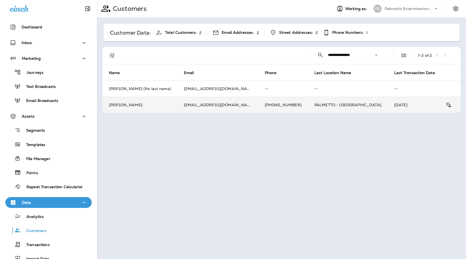
click at [205, 104] on td "amezzo@gfius.org" at bounding box center [218, 105] width 81 height 16
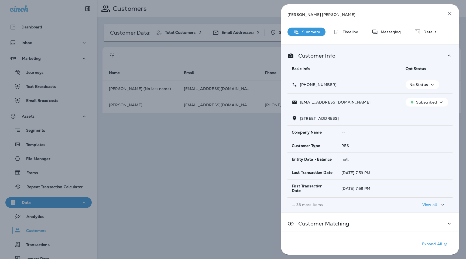
scroll to position [48, 0]
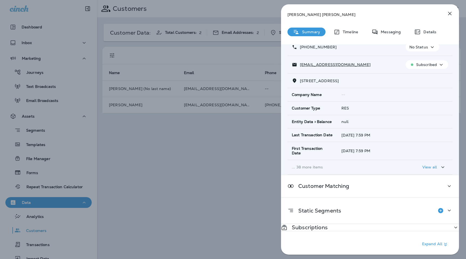
click at [343, 224] on div "Subscriptions" at bounding box center [370, 227] width 178 height 7
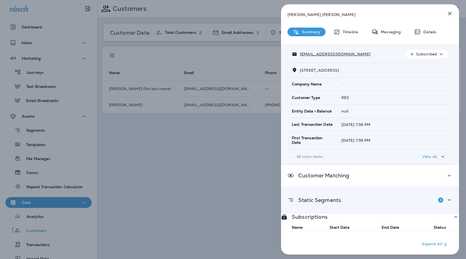
click at [345, 198] on div "Static Segments" at bounding box center [370, 199] width 165 height 11
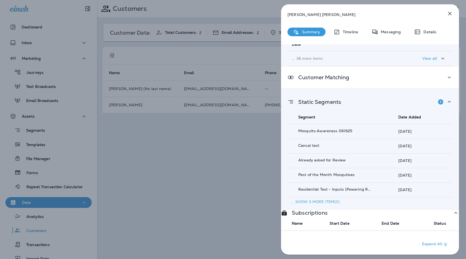
scroll to position [147, 0]
click at [322, 198] on p "Show 5 more item(s)" at bounding box center [318, 200] width 45 height 5
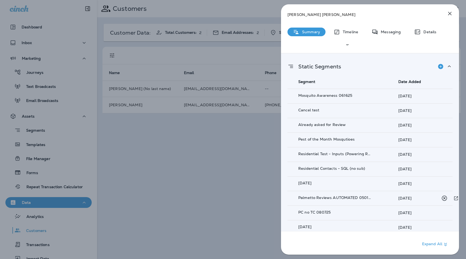
scroll to position [187, 0]
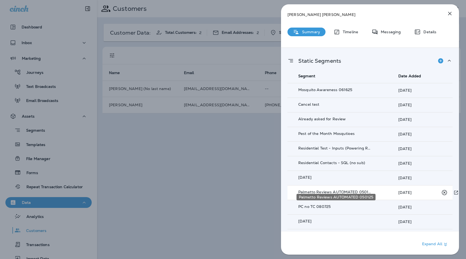
click at [334, 189] on p "Palmetto Reviews AUTOMATED 050125" at bounding box center [335, 191] width 74 height 4
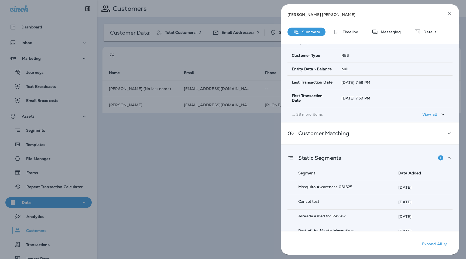
scroll to position [89, 0]
click at [393, 35] on div "Messaging" at bounding box center [386, 32] width 40 height 9
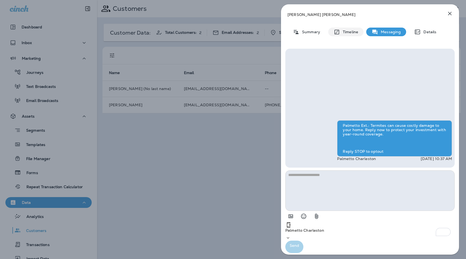
click at [352, 36] on div "Timeline" at bounding box center [345, 32] width 35 height 9
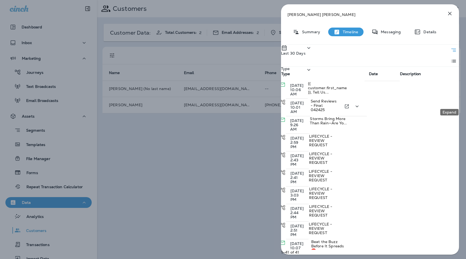
click at [359, 105] on icon "Expand" at bounding box center [357, 106] width 3 height 2
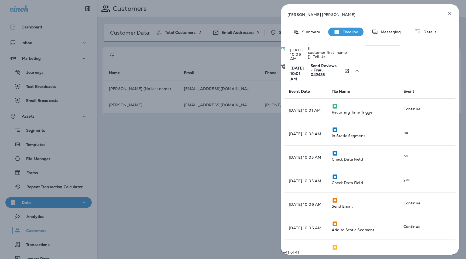
scroll to position [26, 0]
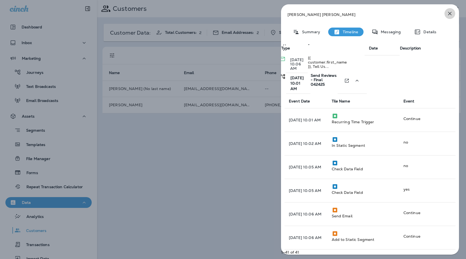
click at [454, 12] on button "button" at bounding box center [450, 13] width 11 height 11
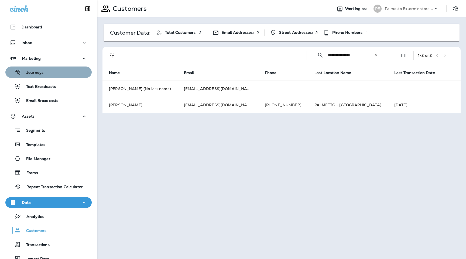
click at [42, 76] on button "Journeys" at bounding box center [48, 71] width 86 height 11
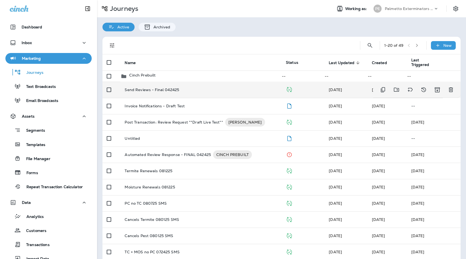
click at [172, 98] on td "Send Reviews - Final 042425" at bounding box center [200, 90] width 161 height 16
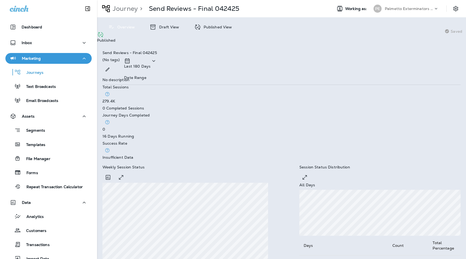
click at [212, 25] on p "Published View" at bounding box center [216, 27] width 31 height 4
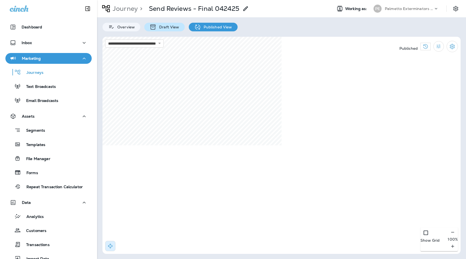
click at [158, 28] on p "Draft View" at bounding box center [168, 27] width 23 height 4
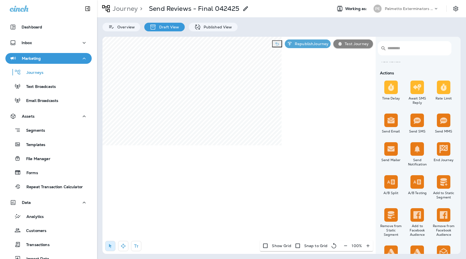
scroll to position [168, 0]
